Goal: Navigation & Orientation: Go to known website

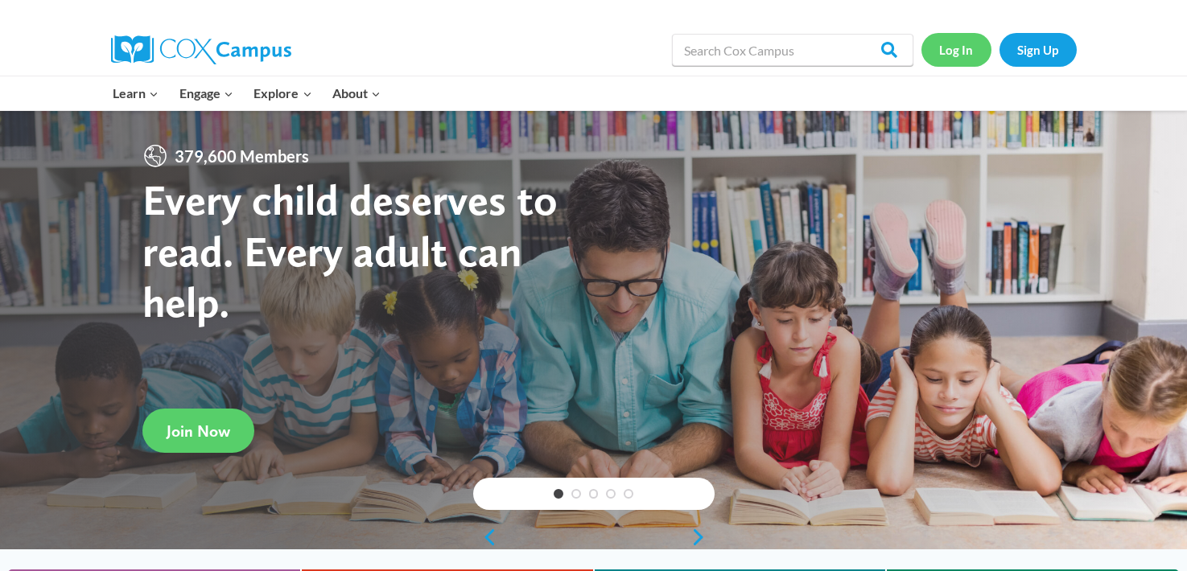
click at [948, 59] on link "Log In" at bounding box center [956, 49] width 70 height 33
click at [961, 54] on link "Log In" at bounding box center [956, 49] width 70 height 33
click at [936, 49] on link "Log In" at bounding box center [956, 49] width 70 height 33
click at [962, 59] on link "Log In" at bounding box center [956, 49] width 70 height 33
